Goal: Book appointment/travel/reservation

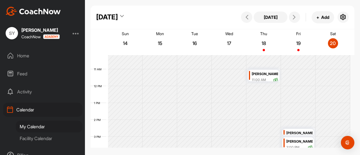
scroll to position [172, 0]
click at [296, 16] on icon at bounding box center [294, 17] width 4 height 4
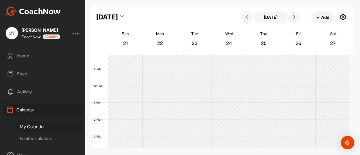
scroll to position [98, 0]
click at [293, 16] on icon at bounding box center [294, 17] width 4 height 4
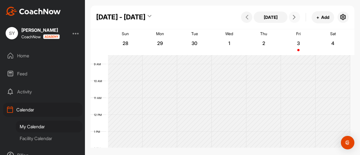
scroll to position [143, 0]
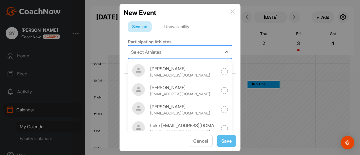
click at [182, 51] on div "Select Athletes" at bounding box center [174, 52] width 93 height 13
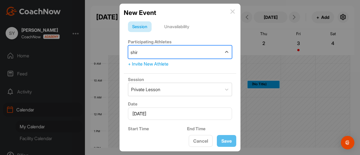
type input "[PERSON_NAME]"
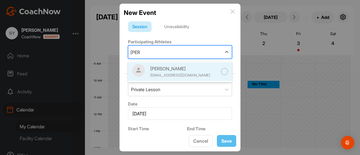
click at [178, 68] on div "[PERSON_NAME]" at bounding box center [183, 68] width 67 height 7
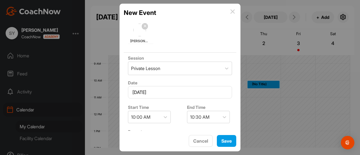
scroll to position [50, 0]
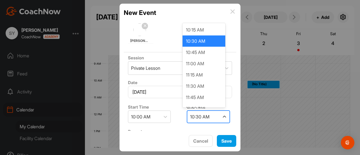
click at [198, 114] on div "10:30 AM" at bounding box center [199, 116] width 19 height 7
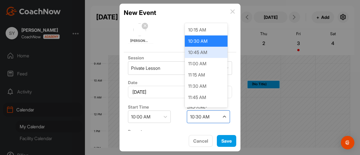
click at [198, 57] on div "10:45 AM" at bounding box center [206, 52] width 43 height 11
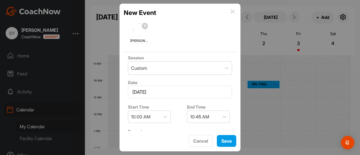
click at [176, 105] on div "Start Time 10:00 AM End Time 10:45 AM" at bounding box center [180, 113] width 112 height 26
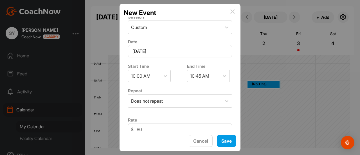
scroll to position [91, 0]
click at [165, 130] on input "80" at bounding box center [180, 129] width 104 height 12
click at [231, 144] on button "Save" at bounding box center [226, 141] width 19 height 12
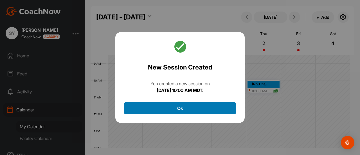
click at [190, 108] on button "Ok" at bounding box center [180, 108] width 112 height 12
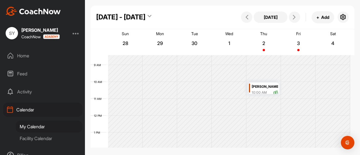
scroll to position [142, 0]
click at [294, 16] on icon at bounding box center [294, 17] width 4 height 4
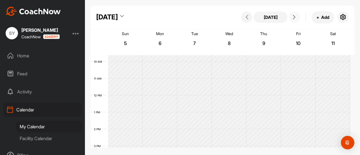
scroll to position [162, 0]
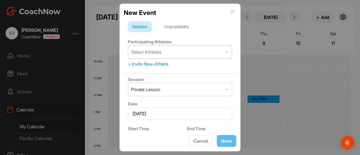
click at [187, 54] on div "Select Athletes" at bounding box center [174, 52] width 93 height 13
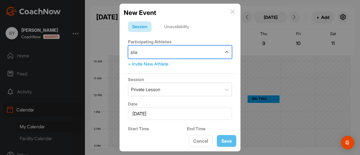
type input "[PERSON_NAME]"
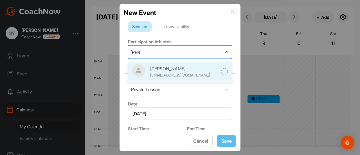
click at [185, 68] on div "[PERSON_NAME]" at bounding box center [183, 68] width 67 height 7
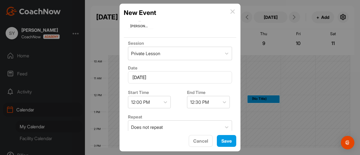
scroll to position [69, 0]
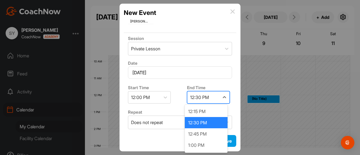
click at [193, 96] on div "12:30 PM" at bounding box center [199, 97] width 19 height 7
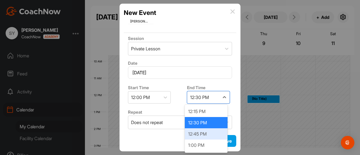
click at [197, 132] on div "12:45 PM" at bounding box center [206, 133] width 43 height 11
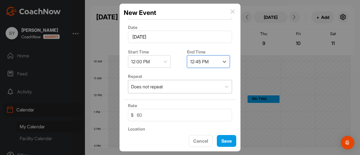
scroll to position [105, 0]
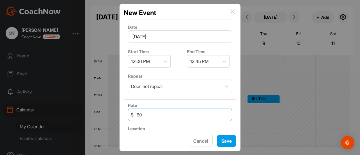
click at [164, 116] on input "80" at bounding box center [180, 115] width 104 height 12
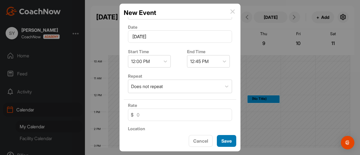
click at [227, 143] on span "Save" at bounding box center [226, 141] width 10 height 6
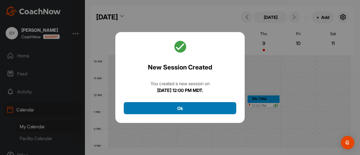
click at [180, 113] on button "Ok" at bounding box center [180, 108] width 112 height 12
